Goal: Task Accomplishment & Management: Manage account settings

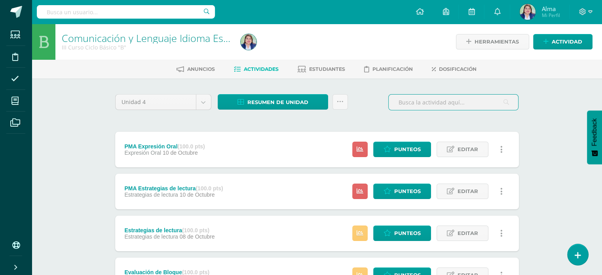
click at [429, 99] on input "text" at bounding box center [453, 102] width 129 height 15
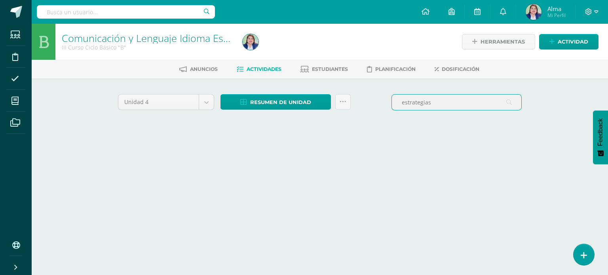
type input "estrategias"
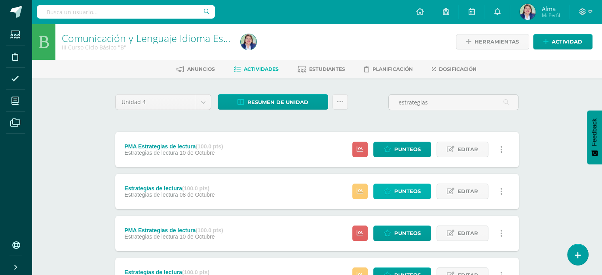
click at [405, 191] on span "Punteos" at bounding box center [407, 191] width 27 height 15
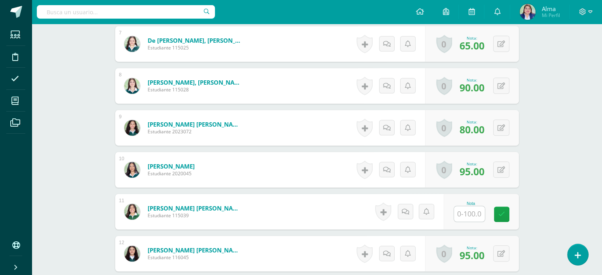
scroll to position [508, 0]
click at [459, 218] on input "text" at bounding box center [474, 214] width 32 height 16
type input "60"
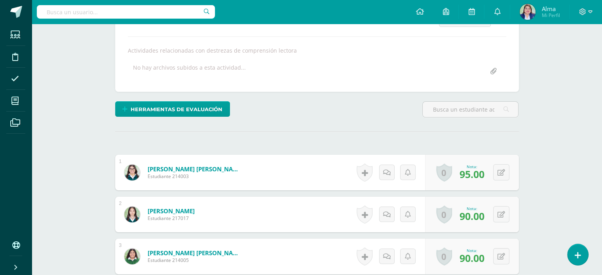
scroll to position [0, 0]
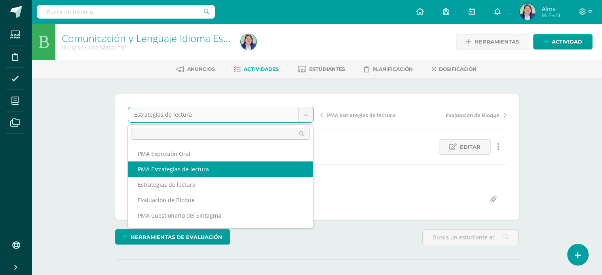
select select "/dashboard/teacher/grade-activity/265282/"
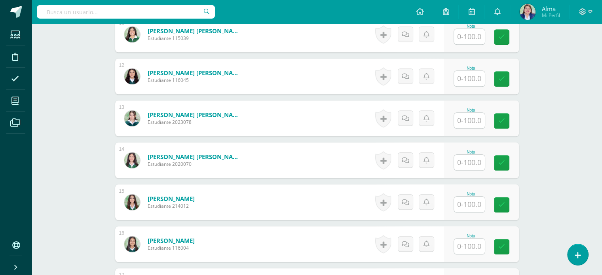
scroll to position [694, 0]
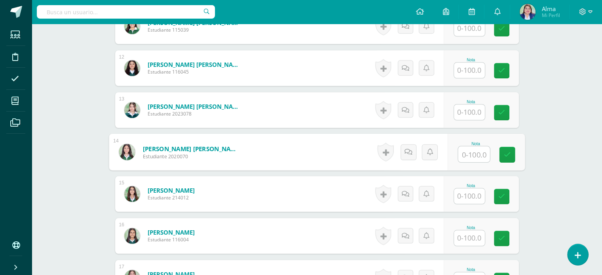
click at [473, 157] on input "text" at bounding box center [474, 154] width 32 height 16
type input "40"
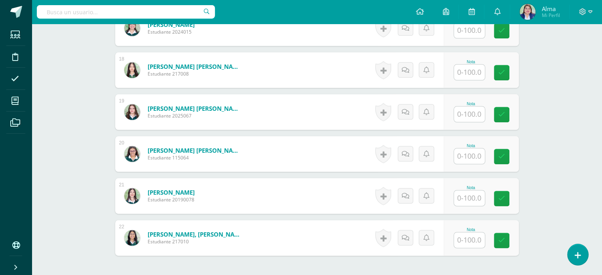
scroll to position [967, 0]
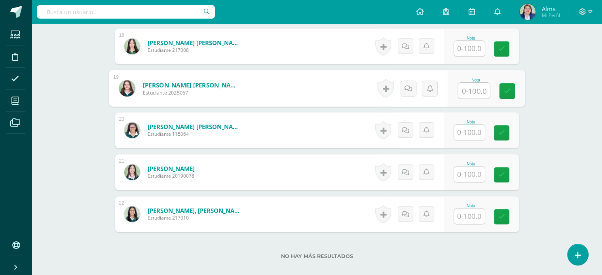
click at [471, 87] on input "text" at bounding box center [474, 91] width 32 height 16
type input "90"
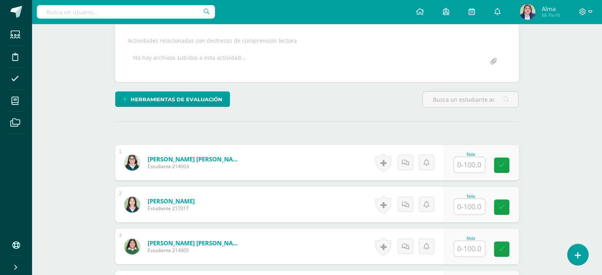
scroll to position [0, 0]
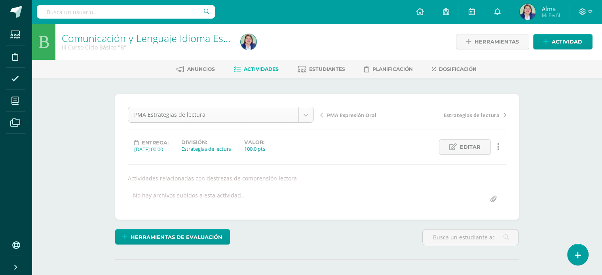
click at [306, 122] on div "PMA Estrategias de lectura" at bounding box center [221, 115] width 186 height 16
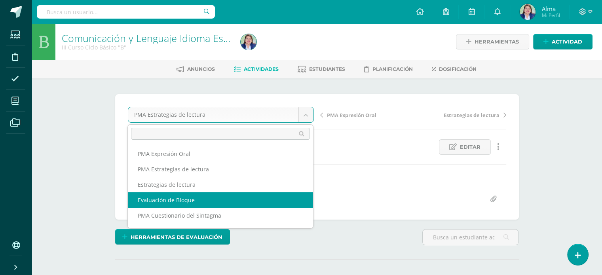
select select "/dashboard/teacher/grade-activity/265139/"
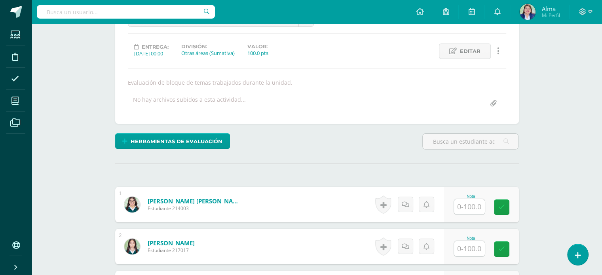
scroll to position [97, 0]
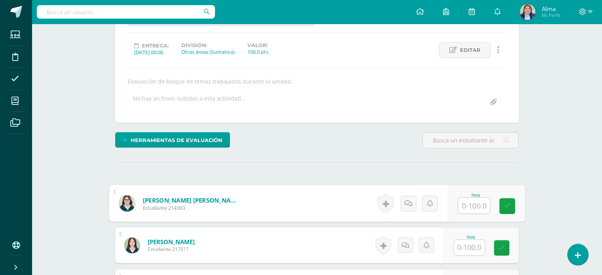
click at [468, 198] on input "text" at bounding box center [474, 206] width 32 height 16
type input "60"
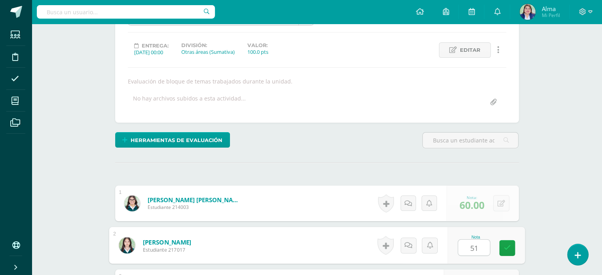
type input "51"
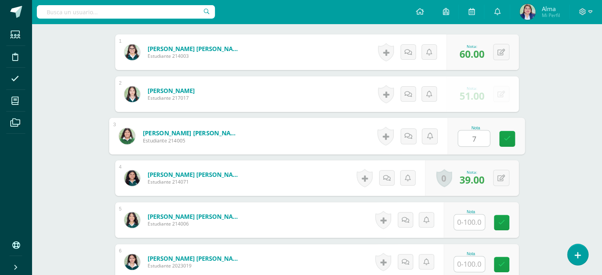
type input "76"
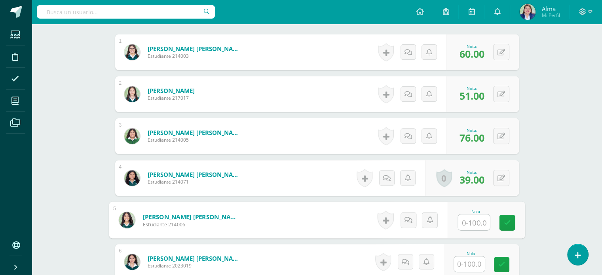
click at [470, 221] on input "text" at bounding box center [474, 223] width 32 height 16
type input "92"
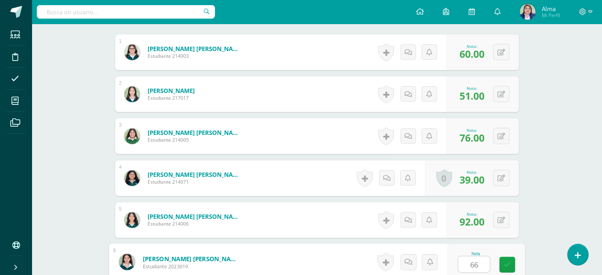
type input "66"
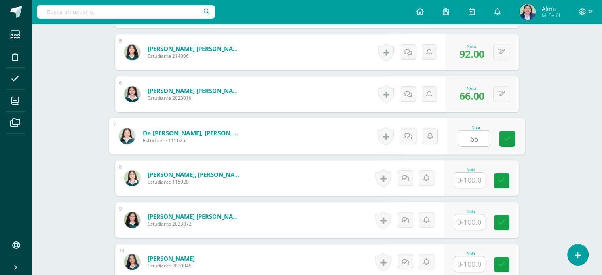
type input "65"
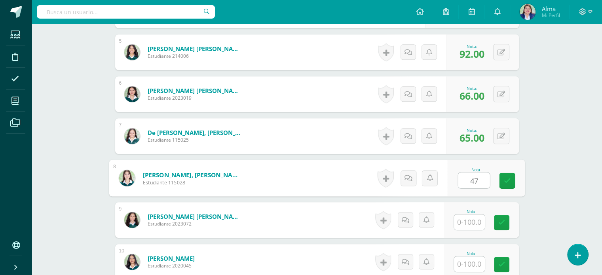
type input "47"
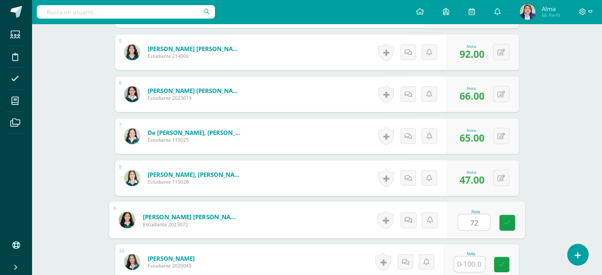
type input "72"
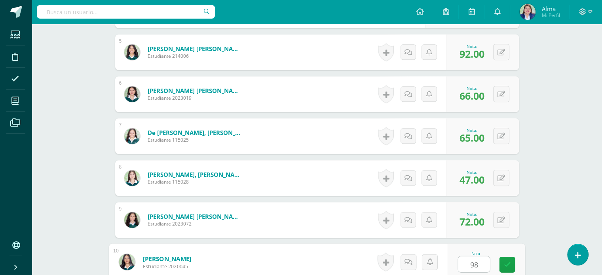
type input "98"
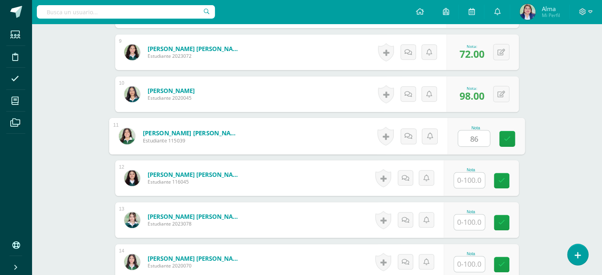
type input "86"
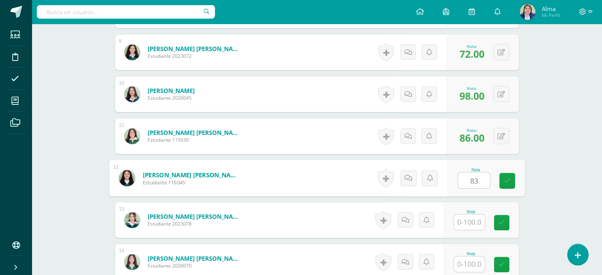
type input "83"
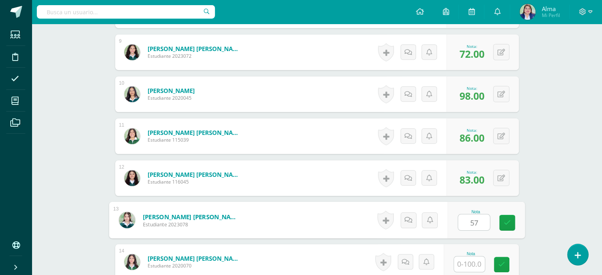
type input "57"
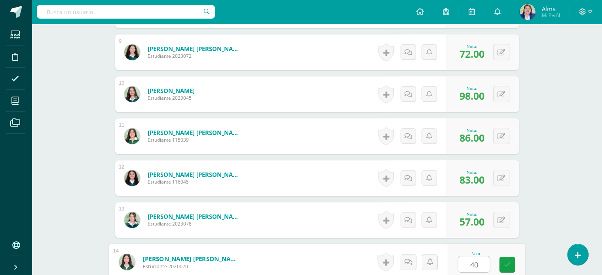
type input "40"
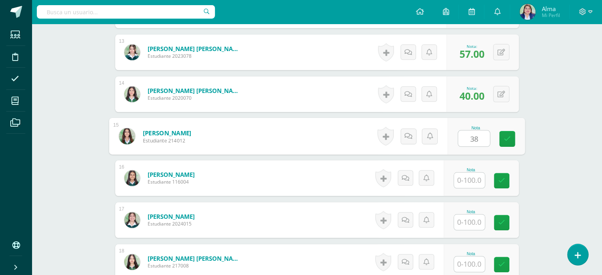
type input "38"
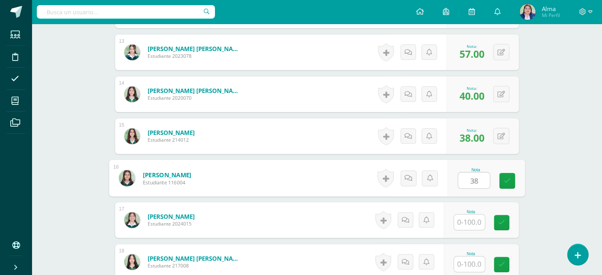
type input "38"
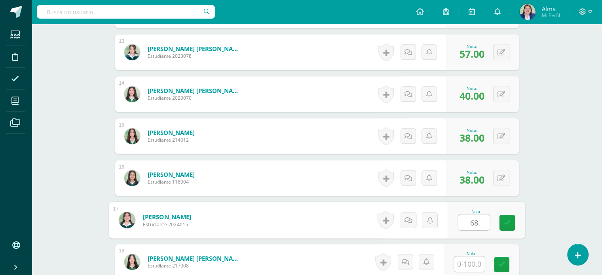
type input "68"
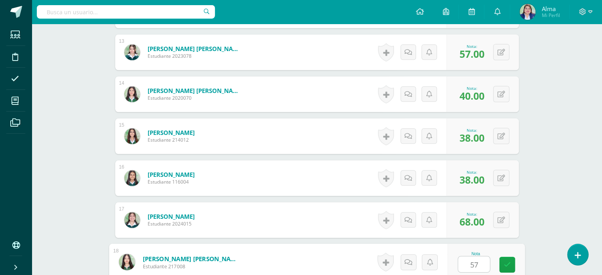
type input "57"
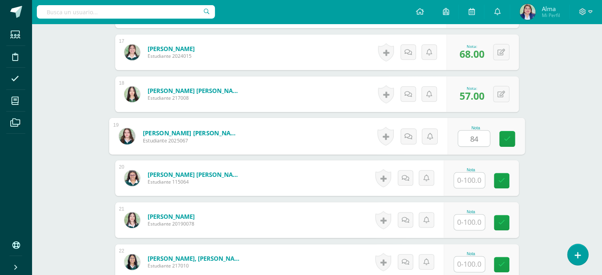
type input "84"
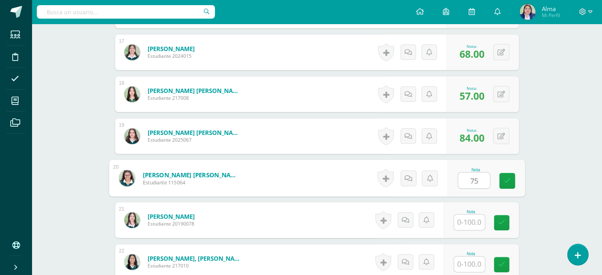
type input "75"
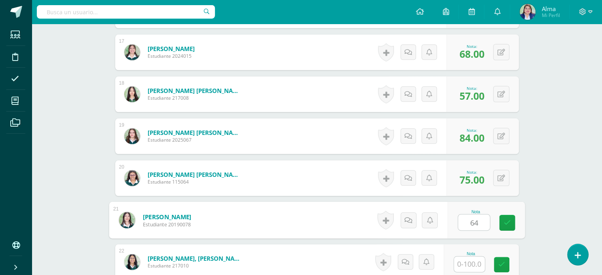
type input "64"
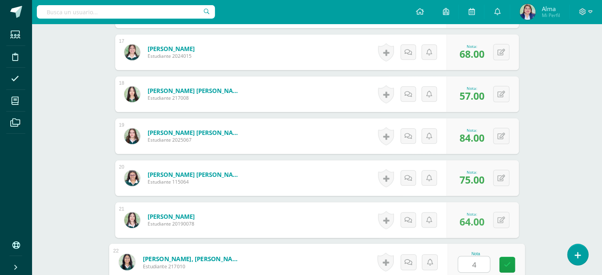
type input "45"
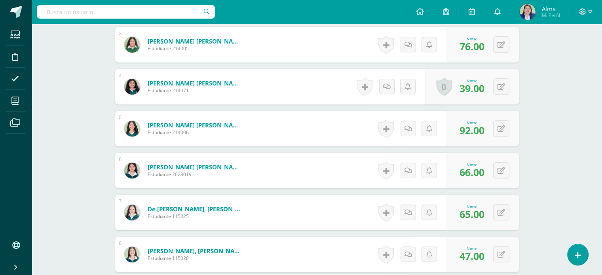
scroll to position [0, 0]
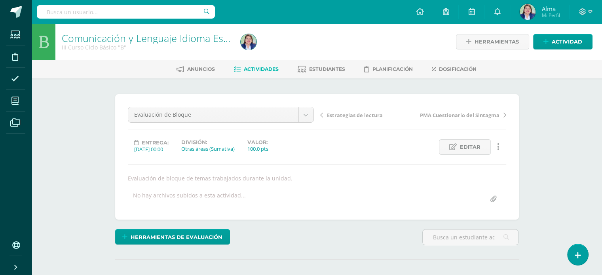
click at [258, 67] on span "Actividades" at bounding box center [261, 69] width 35 height 6
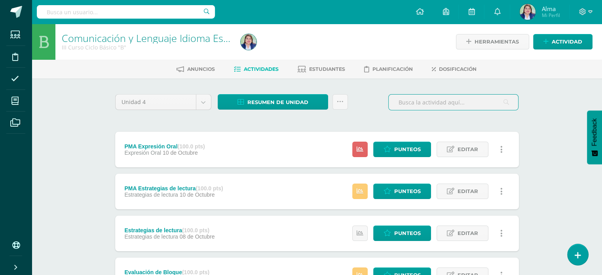
click at [431, 97] on input "text" at bounding box center [453, 102] width 129 height 15
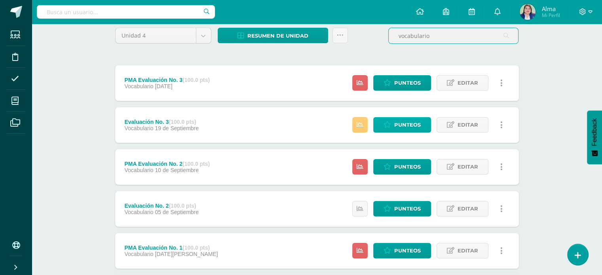
type input "vocabulario"
click at [404, 126] on span "Punteos" at bounding box center [407, 125] width 27 height 15
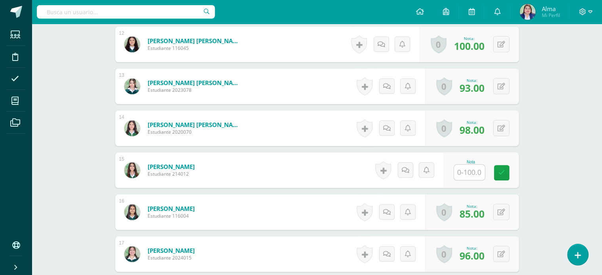
scroll to position [719, 0]
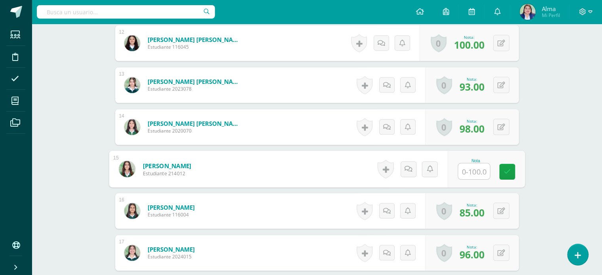
click at [472, 172] on input "text" at bounding box center [474, 171] width 32 height 16
type input "83"
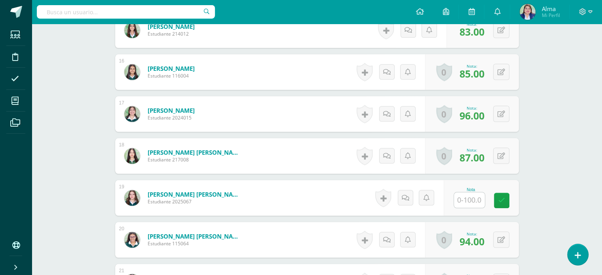
scroll to position [858, 0]
click at [470, 205] on input "text" at bounding box center [474, 200] width 32 height 16
type input "100"
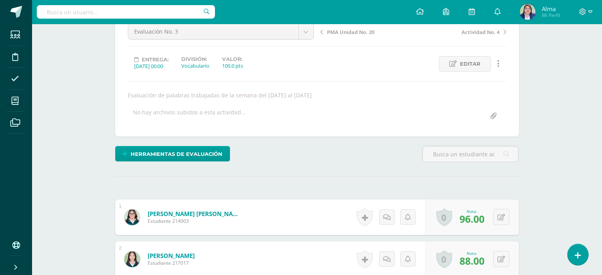
scroll to position [31, 0]
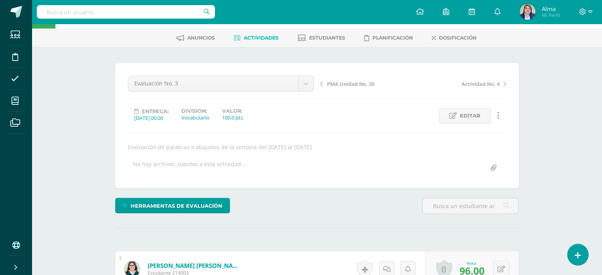
click at [258, 42] on link "Actividades" at bounding box center [256, 38] width 45 height 13
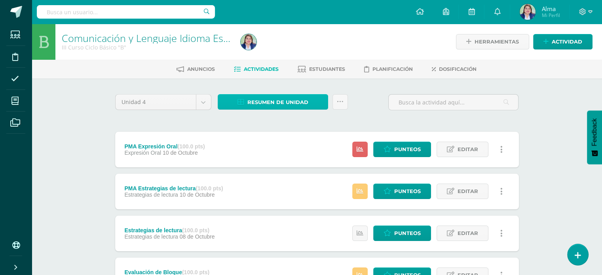
click at [296, 106] on span "Resumen de unidad" at bounding box center [277, 102] width 61 height 15
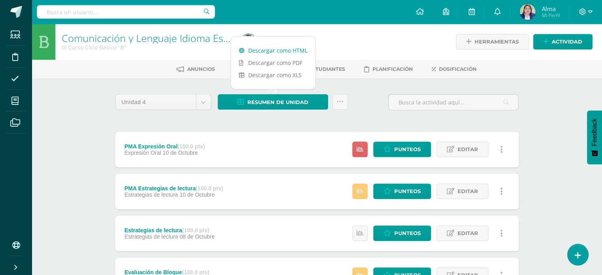
click at [281, 52] on link "Descargar como HTML" at bounding box center [273, 50] width 84 height 12
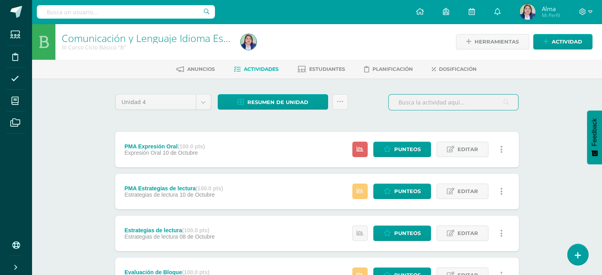
click at [408, 101] on input "text" at bounding box center [453, 102] width 129 height 15
type input "s"
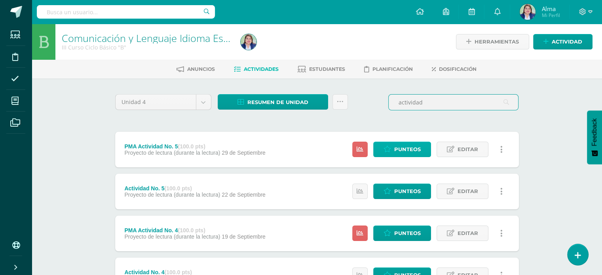
type input "actividad"
click at [410, 145] on span "Punteos" at bounding box center [407, 149] width 27 height 15
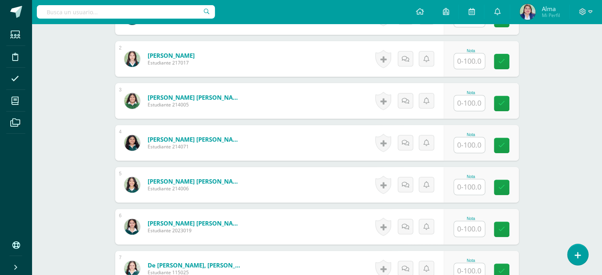
scroll to position [283, 0]
click at [469, 149] on input "text" at bounding box center [474, 145] width 32 height 16
type input "100"
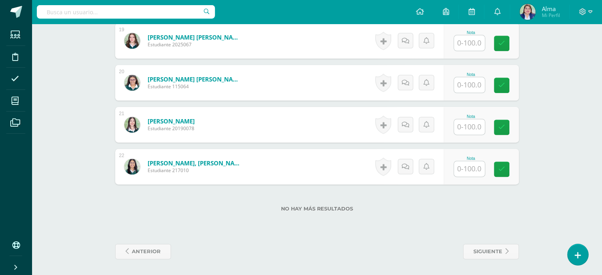
scroll to position [1025, 0]
click at [461, 172] on input "text" at bounding box center [469, 168] width 31 height 15
type input "100"
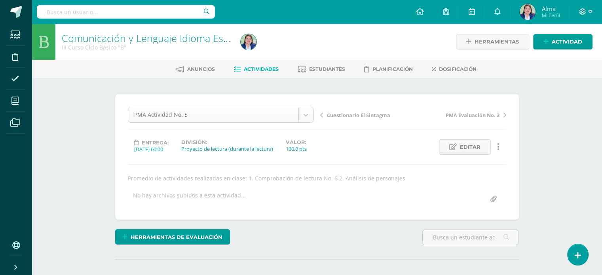
scroll to position [41, 0]
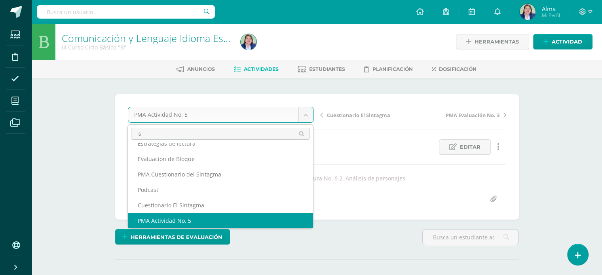
scroll to position [0, 0]
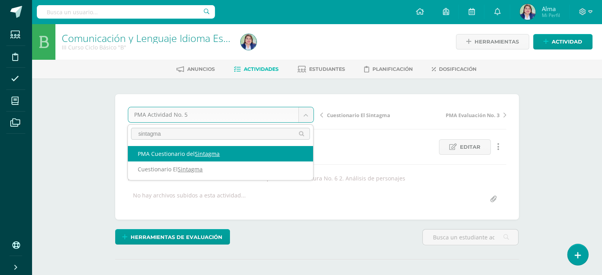
type input "sintagma"
select select "/dashboard/teacher/grade-activity/265254/"
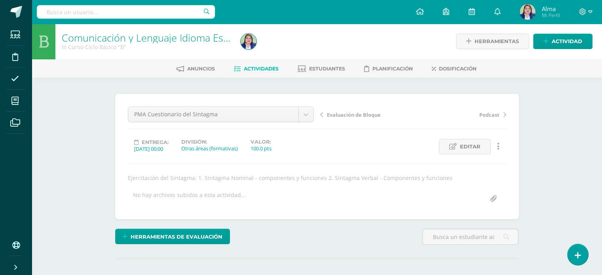
scroll to position [1, 0]
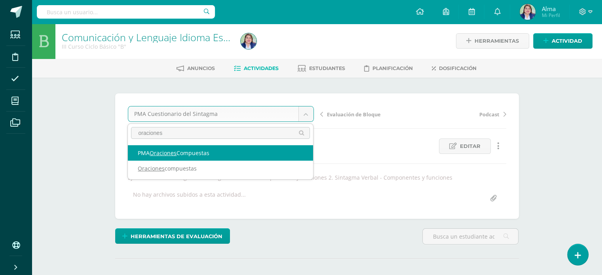
type input "oraciones"
select select "/dashboard/teacher/grade-activity/261020/"
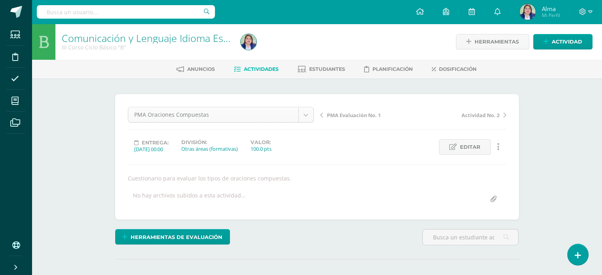
scroll to position [319, 0]
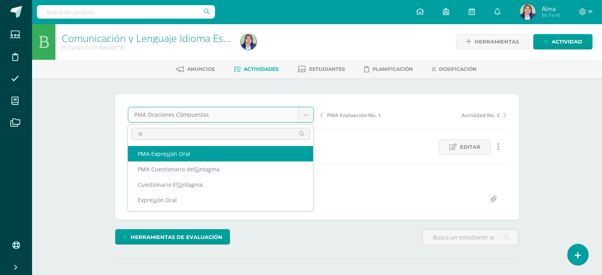
scroll to position [0, 0]
type input "sintagma"
select select "/dashboard/teacher/grade-activity/265254/"
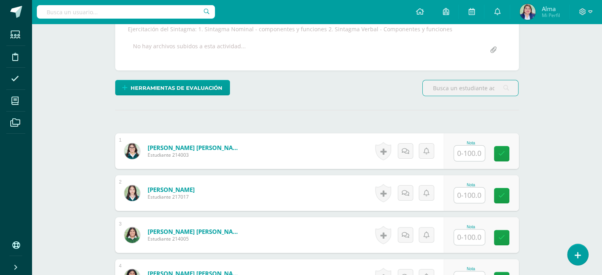
scroll to position [150, 0]
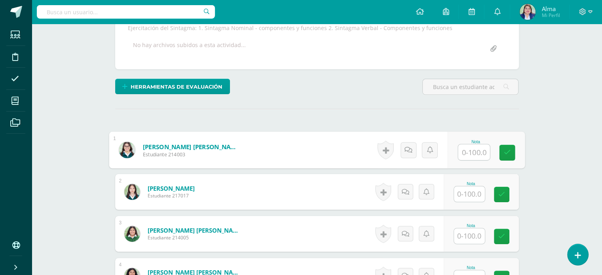
click at [473, 150] on input "text" at bounding box center [474, 152] width 32 height 16
type input "100"
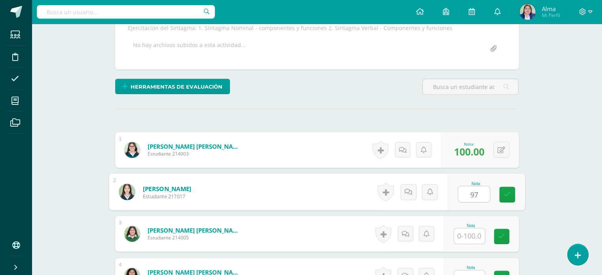
type input "97"
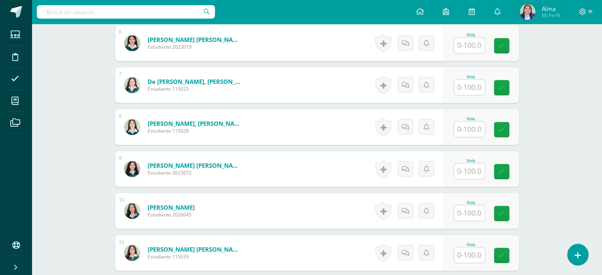
scroll to position [467, 0]
click at [473, 169] on input "text" at bounding box center [474, 171] width 32 height 16
type input "95"
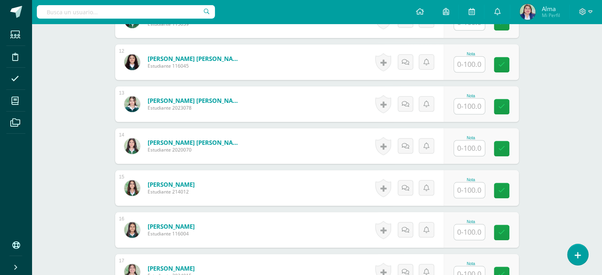
scroll to position [701, 0]
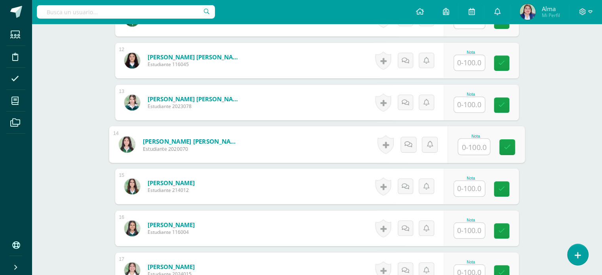
click at [470, 147] on input "text" at bounding box center [474, 147] width 32 height 16
type input "75"
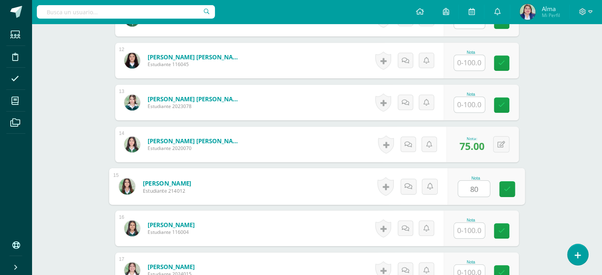
type input "80"
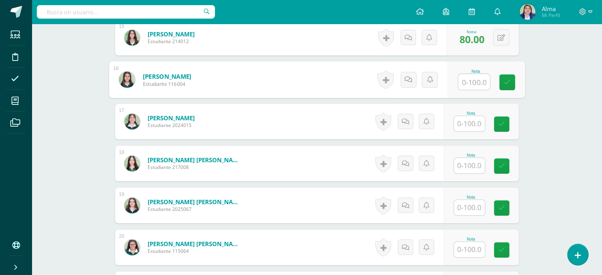
scroll to position [850, 0]
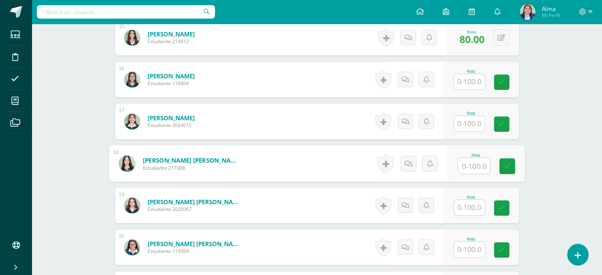
click at [471, 164] on input "text" at bounding box center [474, 166] width 32 height 16
type input "96"
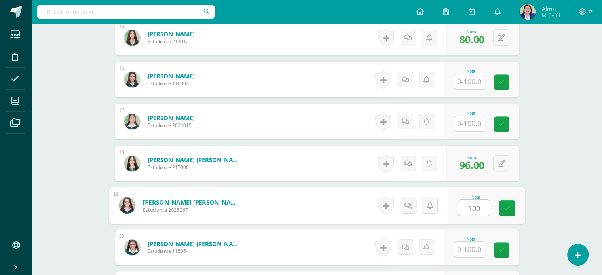
type input "100"
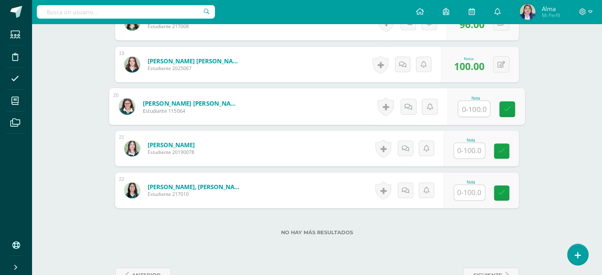
scroll to position [1002, 0]
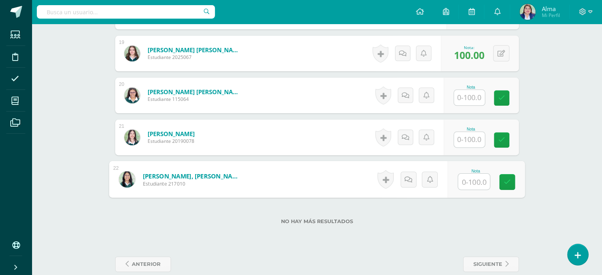
click at [470, 181] on input "text" at bounding box center [474, 182] width 32 height 16
type input "92"
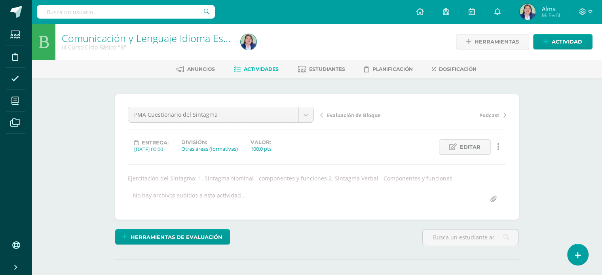
scroll to position [0, 0]
click at [261, 69] on span "Actividades" at bounding box center [261, 69] width 35 height 6
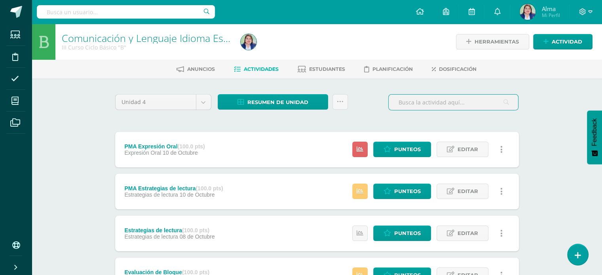
click at [424, 107] on input "text" at bounding box center [453, 102] width 129 height 15
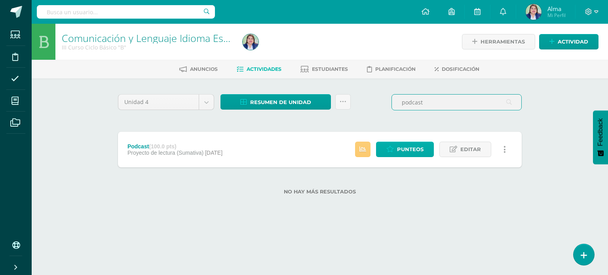
type input "podcast"
click at [412, 149] on span "Punteos" at bounding box center [410, 149] width 27 height 15
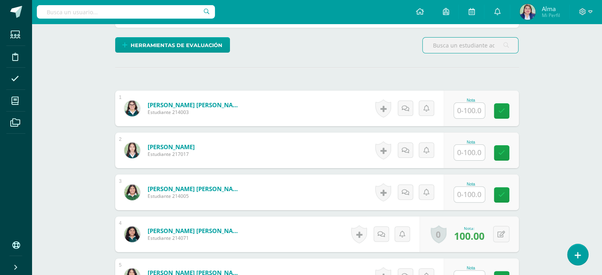
scroll to position [220, 0]
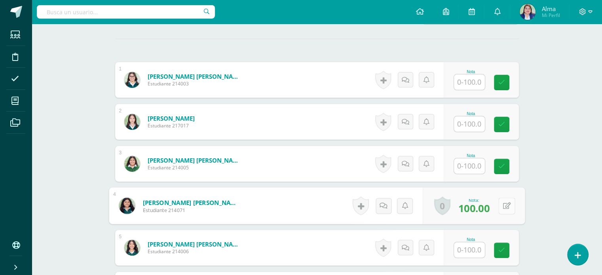
click at [494, 202] on div "0 Logros Logros obtenidos Aún no hay logros agregados Nota: 100.00" at bounding box center [474, 206] width 102 height 37
click at [513, 206] on button at bounding box center [506, 205] width 17 height 17
type input "60"
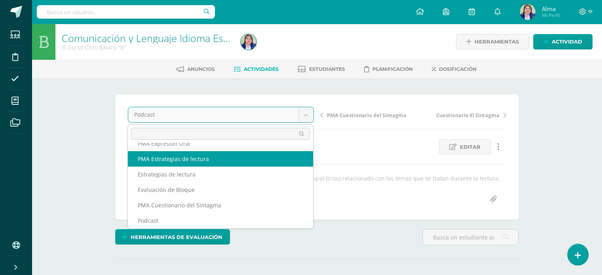
scroll to position [0, 0]
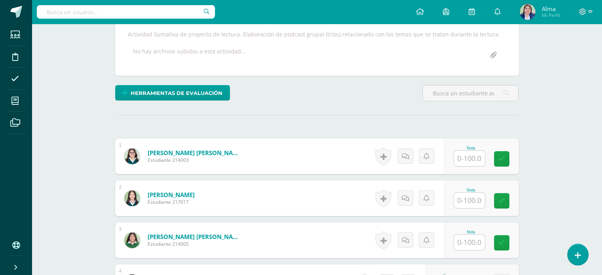
scroll to position [155, 0]
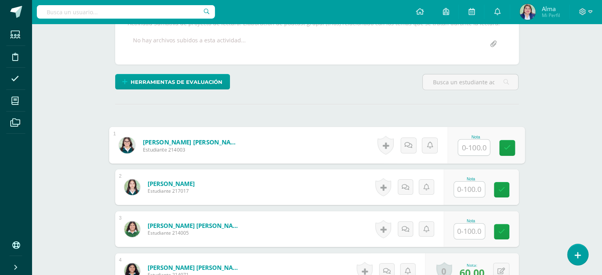
click at [472, 146] on input "text" at bounding box center [474, 148] width 32 height 16
type input "100"
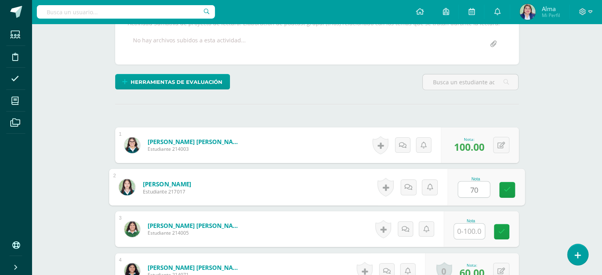
type input "70"
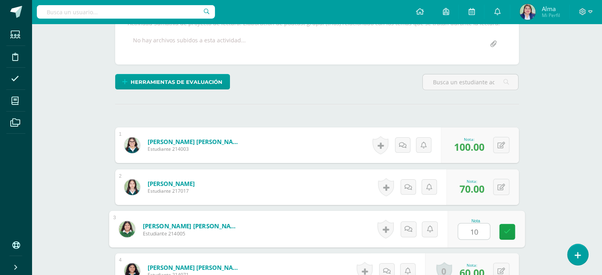
type input "100"
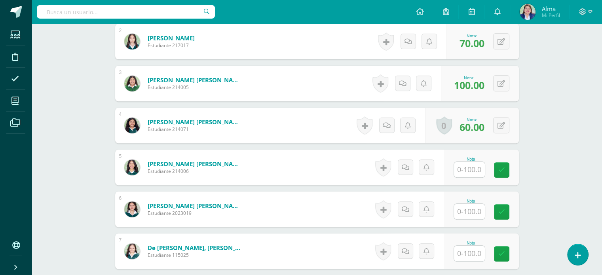
scroll to position [301, 0]
click at [475, 172] on input "text" at bounding box center [474, 170] width 32 height 16
type input "100"
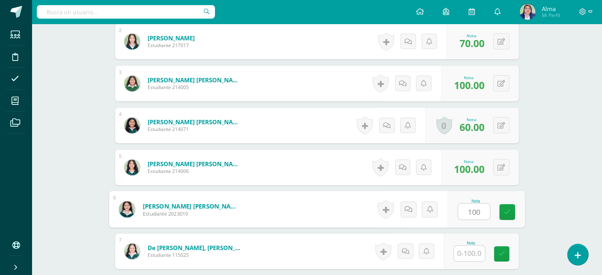
type input "100"
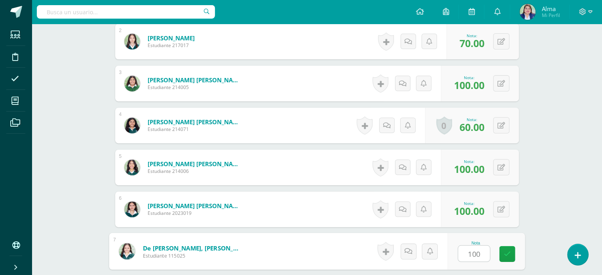
type input "100"
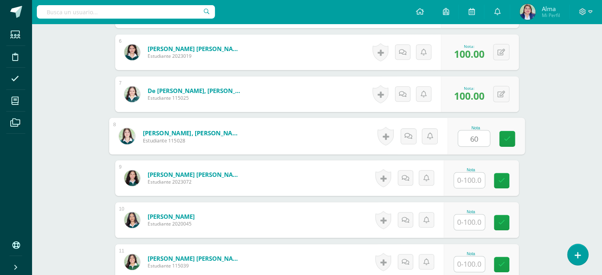
type input "60"
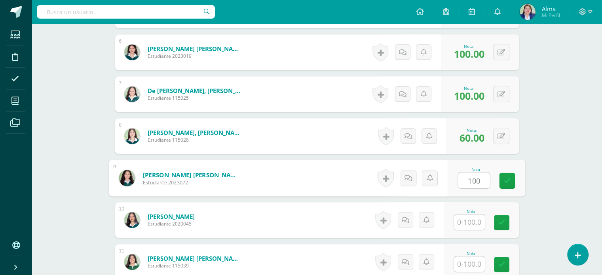
type input "100"
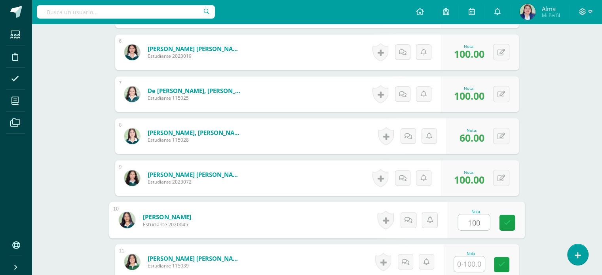
type input "100"
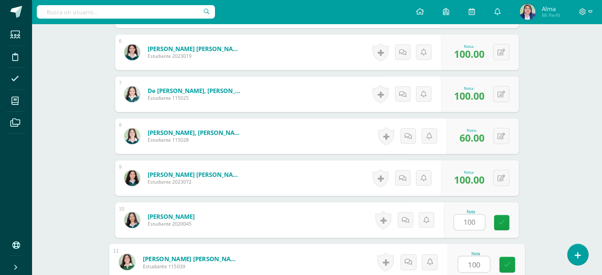
type input "100"
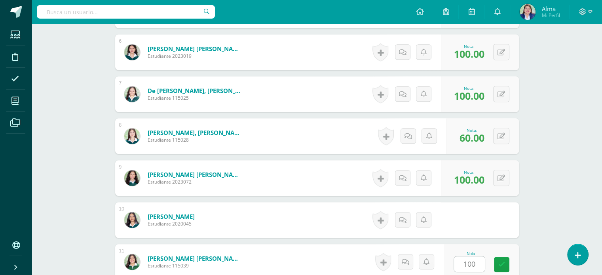
scroll to position [626, 0]
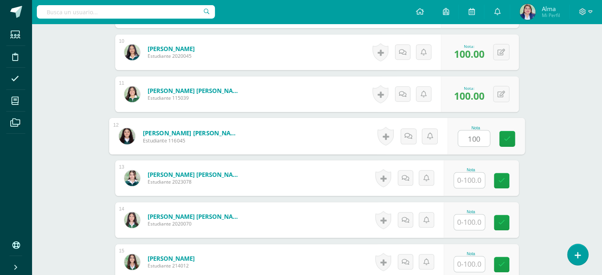
type input "100"
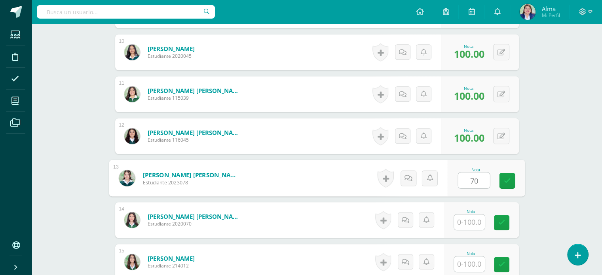
type input "70"
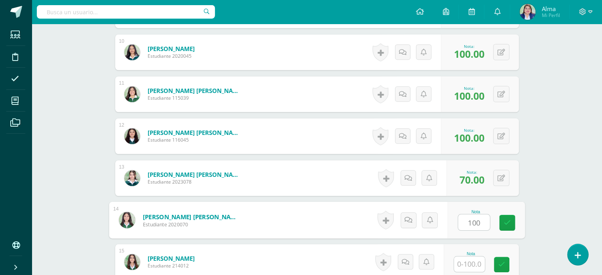
type input "100"
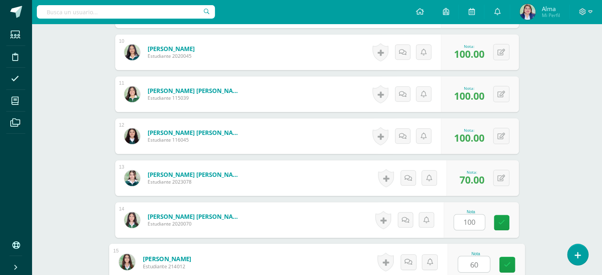
type input "60"
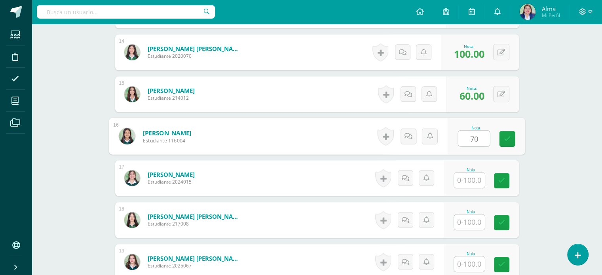
type input "70"
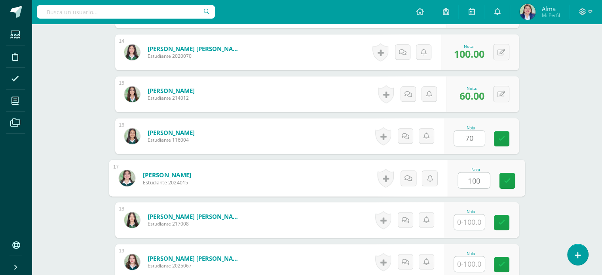
type input "100"
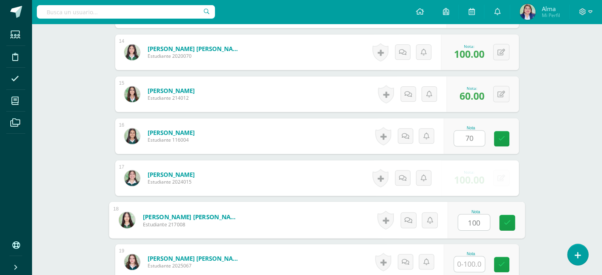
type input "100"
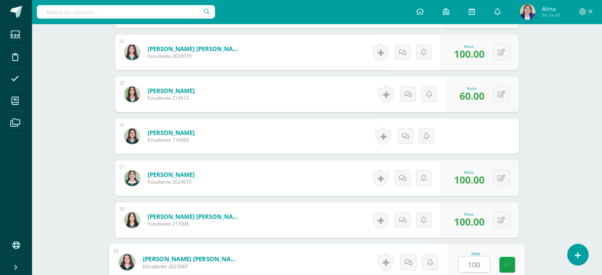
type input "100"
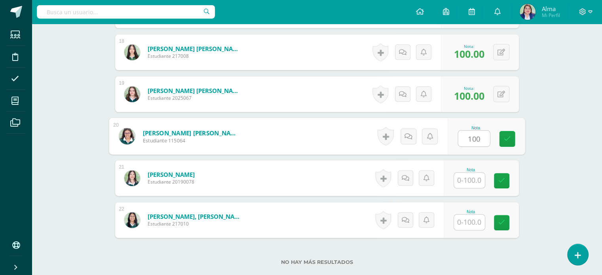
type input "100"
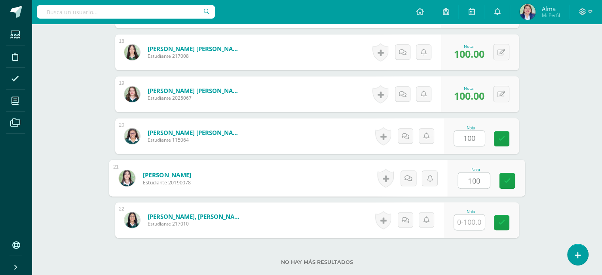
type input "100"
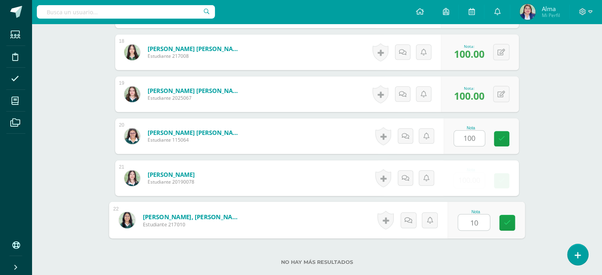
type input "100"
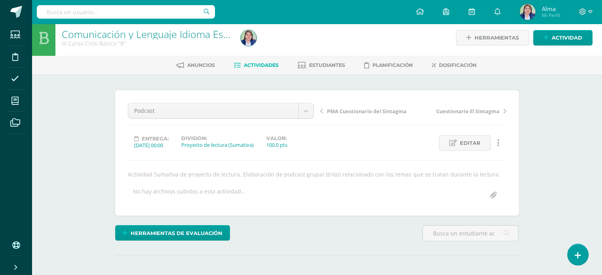
scroll to position [0, 0]
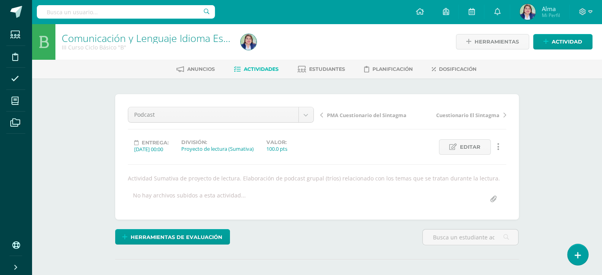
click at [252, 66] on span "Actividades" at bounding box center [261, 69] width 35 height 6
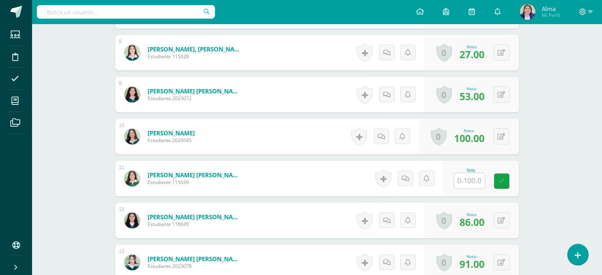
scroll to position [549, 0]
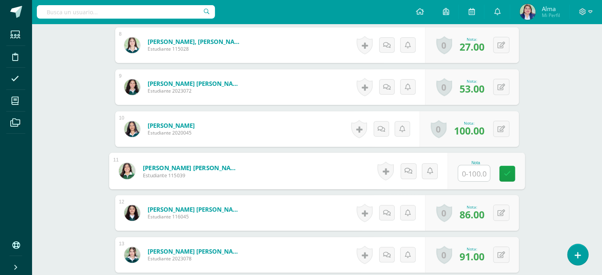
click at [479, 177] on input "text" at bounding box center [474, 173] width 32 height 16
type input "95"
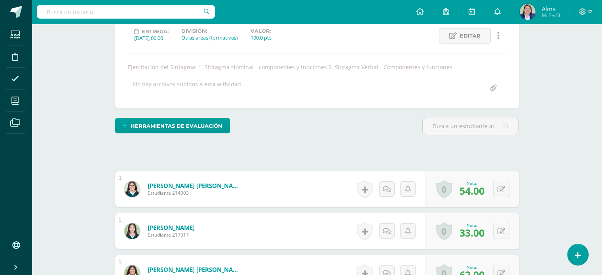
scroll to position [0, 0]
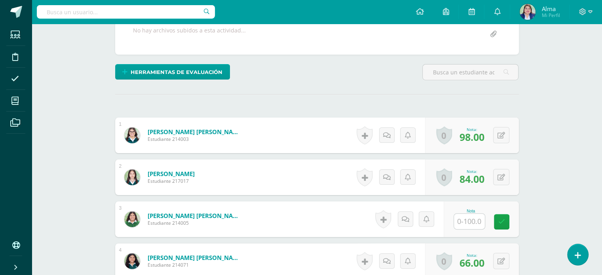
scroll to position [172, 0]
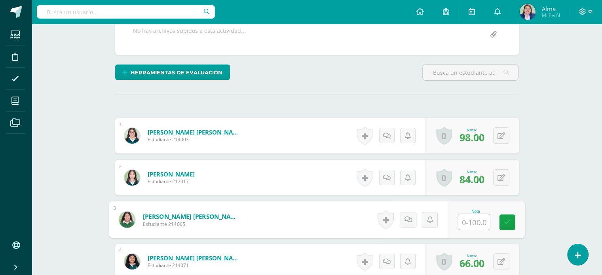
click at [480, 219] on input "text" at bounding box center [474, 222] width 32 height 16
type input "95"
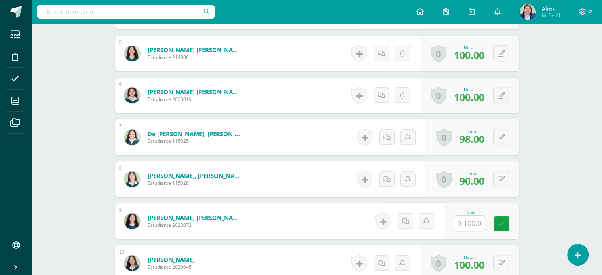
scroll to position [439, 0]
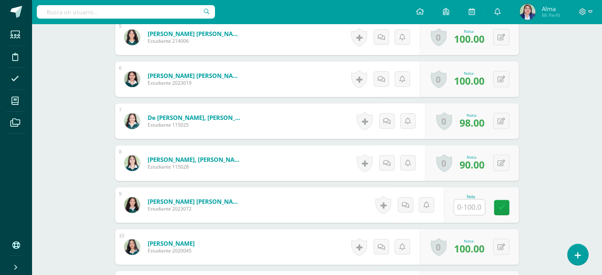
click at [471, 204] on input "text" at bounding box center [469, 207] width 31 height 15
type input "100"
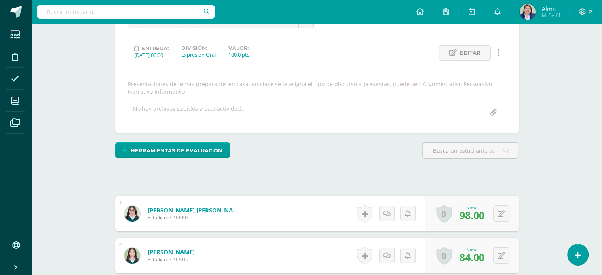
scroll to position [67, 0]
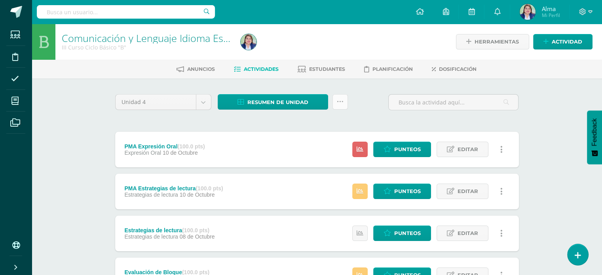
click at [342, 101] on icon at bounding box center [340, 102] width 7 height 7
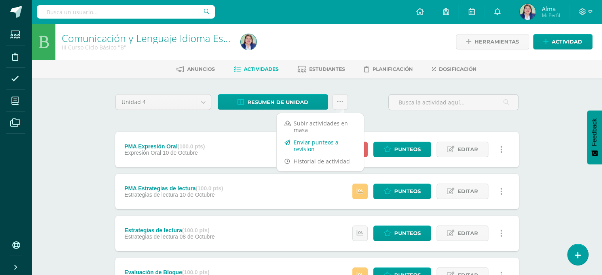
click at [303, 143] on link "Enviar punteos a revision" at bounding box center [320, 145] width 87 height 19
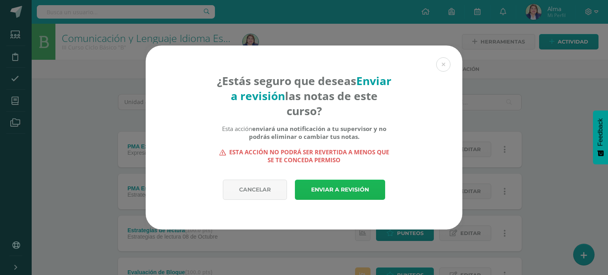
click at [324, 181] on link "Enviar a revisión" at bounding box center [340, 190] width 90 height 20
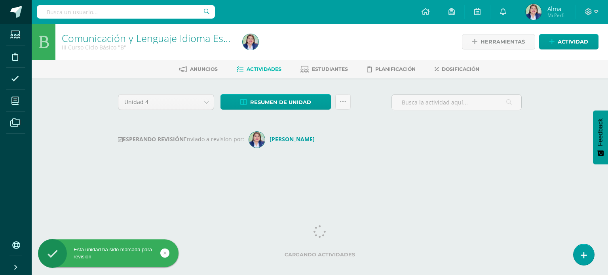
click at [18, 11] on span at bounding box center [16, 12] width 12 height 12
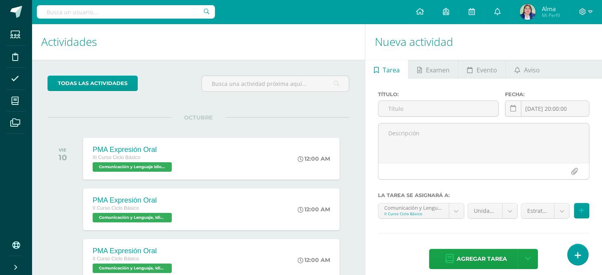
click at [193, 46] on h1 "Actividades" at bounding box center [198, 42] width 314 height 36
click at [160, 46] on h1 "Actividades" at bounding box center [198, 42] width 314 height 36
